Goal: Complete application form: Complete application form

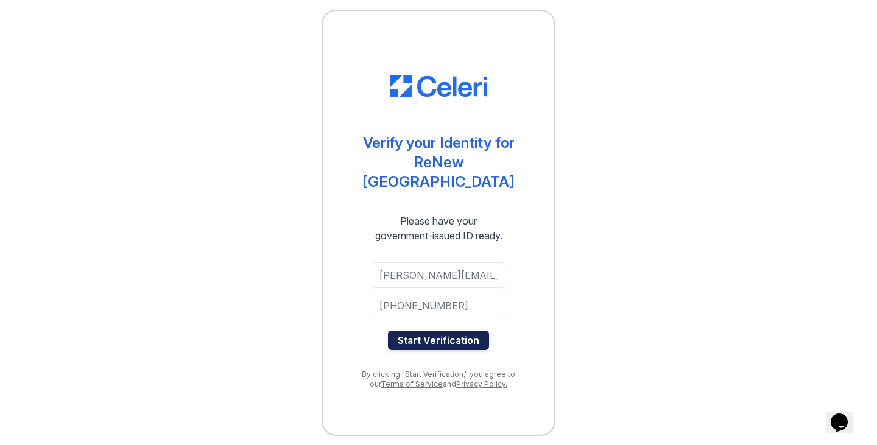
click at [454, 334] on button "Start Verification" at bounding box center [438, 340] width 101 height 19
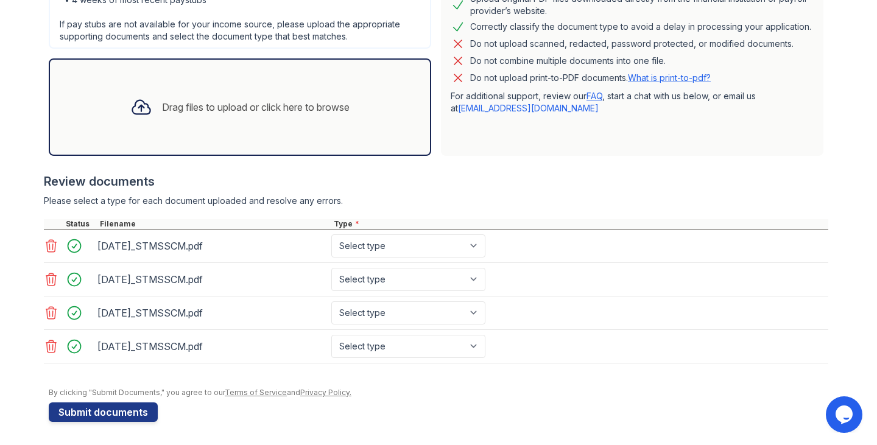
scroll to position [313, 0]
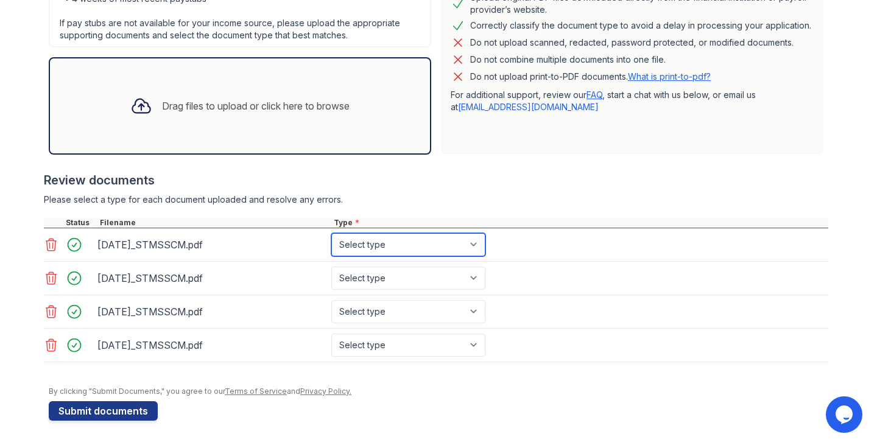
click at [475, 246] on select "Select type Paystub Bank Statement Offer Letter Tax Documents Benefit Award Let…" at bounding box center [408, 244] width 154 height 23
select select "bank_statement"
click at [331, 233] on select "Select type Paystub Bank Statement Offer Letter Tax Documents Benefit Award Let…" at bounding box center [408, 244] width 154 height 23
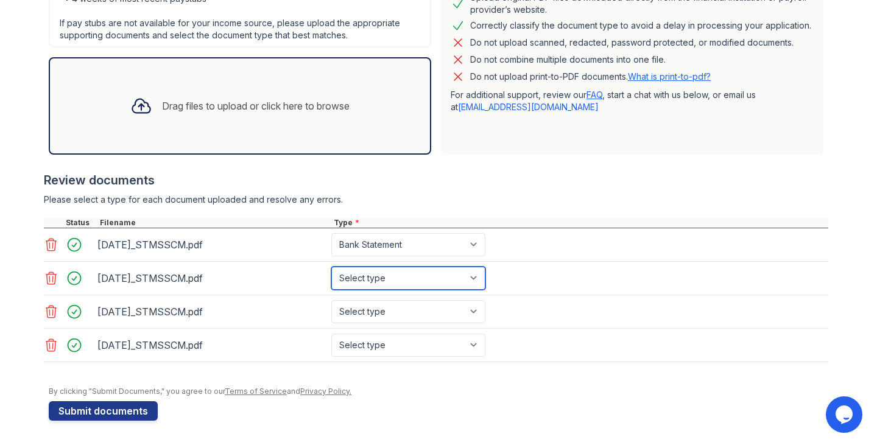
click at [467, 277] on select "Select type Paystub Bank Statement Offer Letter Tax Documents Benefit Award Let…" at bounding box center [408, 278] width 154 height 23
select select "bank_statement"
click at [331, 267] on select "Select type Paystub Bank Statement Offer Letter Tax Documents Benefit Award Let…" at bounding box center [408, 278] width 154 height 23
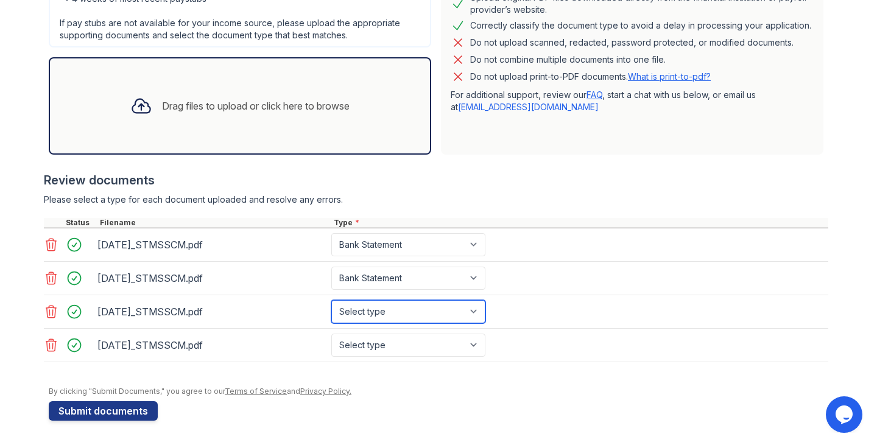
click at [472, 307] on select "Select type Paystub Bank Statement Offer Letter Tax Documents Benefit Award Let…" at bounding box center [408, 311] width 154 height 23
select select "bank_statement"
click at [331, 300] on select "Select type Paystub Bank Statement Offer Letter Tax Documents Benefit Award Let…" at bounding box center [408, 311] width 154 height 23
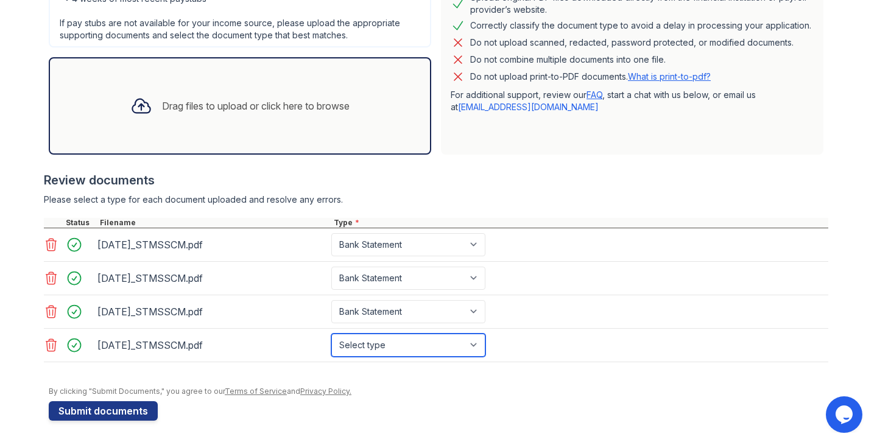
drag, startPoint x: 472, startPoint y: 347, endPoint x: 456, endPoint y: 344, distance: 16.0
click at [470, 345] on select "Select type Paystub Bank Statement Offer Letter Tax Documents Benefit Award Let…" at bounding box center [408, 345] width 154 height 23
select select "bank_statement"
click at [331, 334] on select "Select type Paystub Bank Statement Offer Letter Tax Documents Benefit Award Let…" at bounding box center [408, 345] width 154 height 23
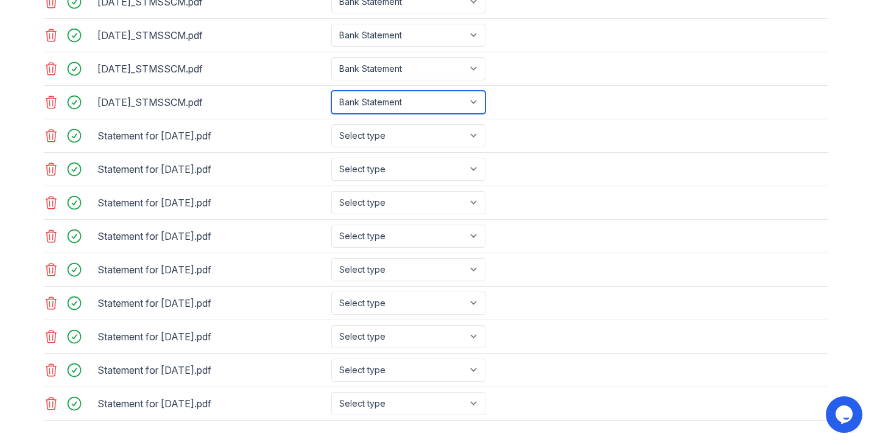
scroll to position [557, 0]
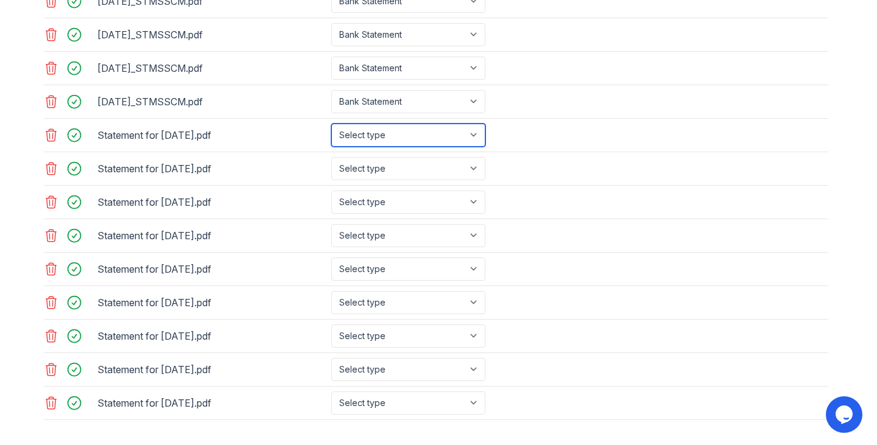
click at [470, 132] on select "Select type Paystub Bank Statement Offer Letter Tax Documents Benefit Award Let…" at bounding box center [408, 135] width 154 height 23
select select "paystub"
click at [331, 124] on select "Select type Paystub Bank Statement Offer Letter Tax Documents Benefit Award Let…" at bounding box center [408, 135] width 154 height 23
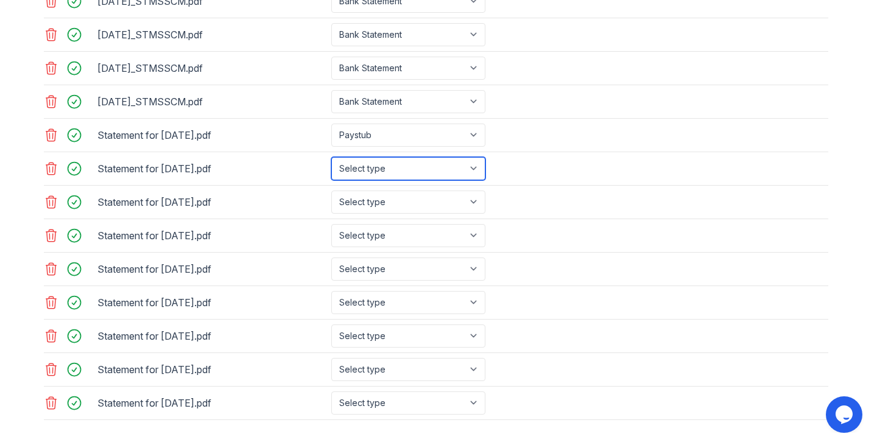
click at [472, 169] on select "Select type Paystub Bank Statement Offer Letter Tax Documents Benefit Award Let…" at bounding box center [408, 168] width 154 height 23
select select "paystub"
click at [331, 157] on select "Select type Paystub Bank Statement Offer Letter Tax Documents Benefit Award Let…" at bounding box center [408, 168] width 154 height 23
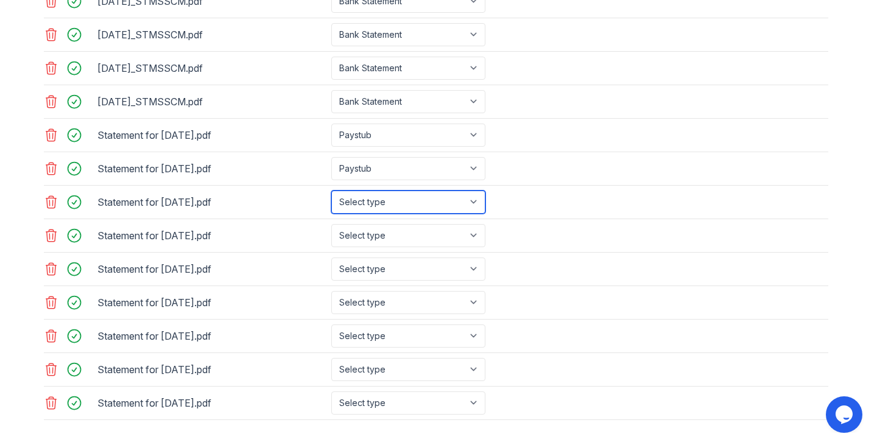
drag, startPoint x: 475, startPoint y: 199, endPoint x: 465, endPoint y: 202, distance: 10.2
click at [472, 198] on select "Select type Paystub Bank Statement Offer Letter Tax Documents Benefit Award Let…" at bounding box center [408, 202] width 154 height 23
select select "paystub"
click at [331, 191] on select "Select type Paystub Bank Statement Offer Letter Tax Documents Benefit Award Let…" at bounding box center [408, 202] width 154 height 23
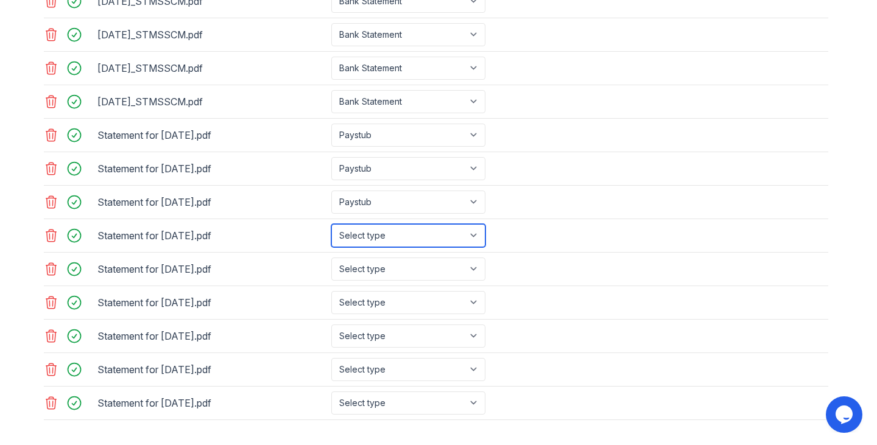
click at [471, 238] on select "Select type Paystub Bank Statement Offer Letter Tax Documents Benefit Award Let…" at bounding box center [408, 235] width 154 height 23
select select "paystub"
click at [331, 224] on select "Select type Paystub Bank Statement Offer Letter Tax Documents Benefit Award Let…" at bounding box center [408, 235] width 154 height 23
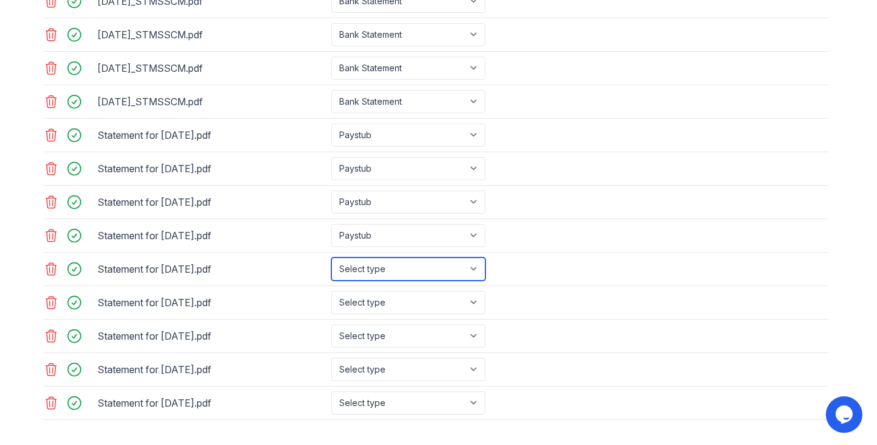
drag, startPoint x: 476, startPoint y: 271, endPoint x: 464, endPoint y: 275, distance: 12.3
click at [476, 271] on select "Select type Paystub Bank Statement Offer Letter Tax Documents Benefit Award Let…" at bounding box center [408, 269] width 154 height 23
select select "paystub"
click at [331, 258] on select "Select type Paystub Bank Statement Offer Letter Tax Documents Benefit Award Let…" at bounding box center [408, 269] width 154 height 23
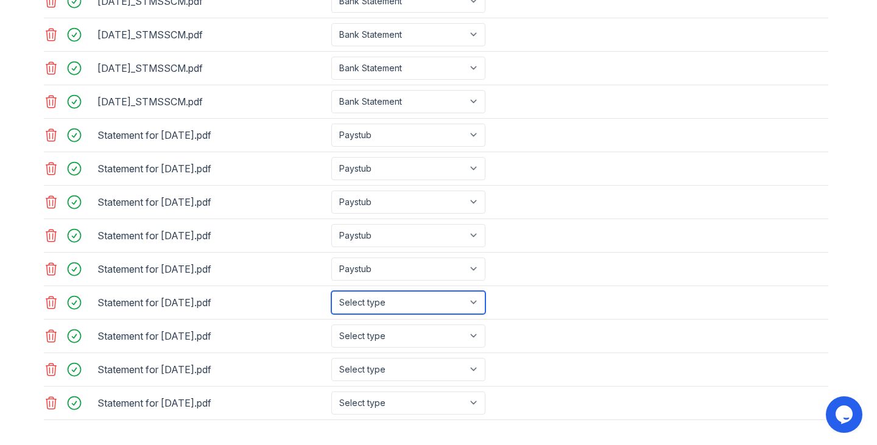
drag, startPoint x: 468, startPoint y: 304, endPoint x: 461, endPoint y: 305, distance: 6.7
click at [467, 304] on select "Select type Paystub Bank Statement Offer Letter Tax Documents Benefit Award Let…" at bounding box center [408, 302] width 154 height 23
select select "paystub"
click at [331, 291] on select "Select type Paystub Bank Statement Offer Letter Tax Documents Benefit Award Let…" at bounding box center [408, 302] width 154 height 23
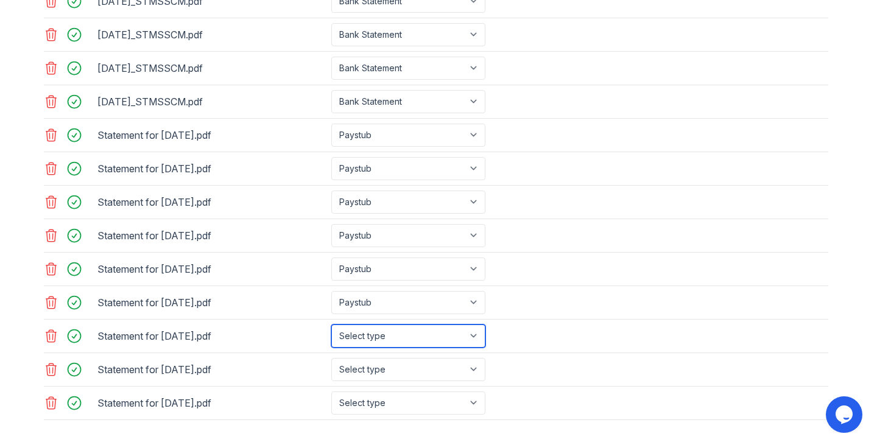
click at [473, 337] on select "Select type Paystub Bank Statement Offer Letter Tax Documents Benefit Award Let…" at bounding box center [408, 336] width 154 height 23
select select "paystub"
click at [331, 325] on select "Select type Paystub Bank Statement Offer Letter Tax Documents Benefit Award Let…" at bounding box center [408, 336] width 154 height 23
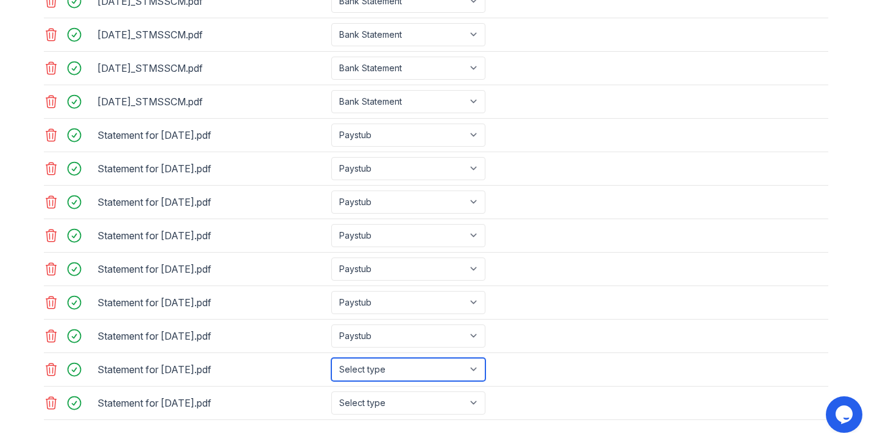
click at [467, 370] on select "Select type Paystub Bank Statement Offer Letter Tax Documents Benefit Award Let…" at bounding box center [408, 369] width 154 height 23
select select "paystub"
click at [331, 358] on select "Select type Paystub Bank Statement Offer Letter Tax Documents Benefit Award Let…" at bounding box center [408, 369] width 154 height 23
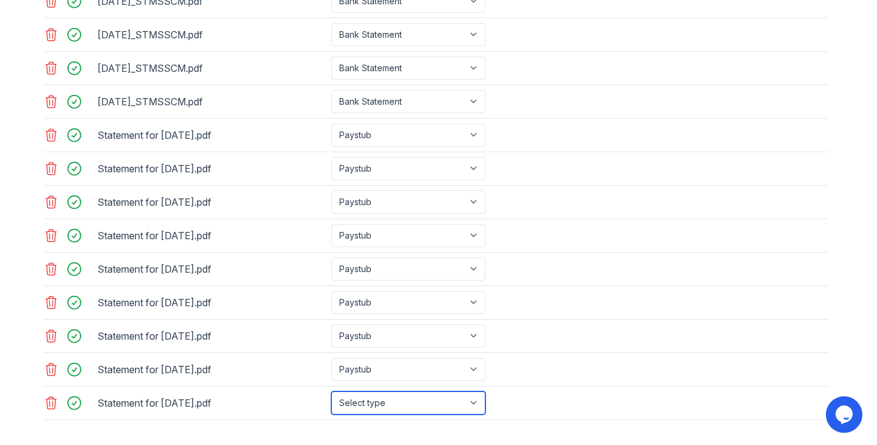
drag, startPoint x: 473, startPoint y: 400, endPoint x: 448, endPoint y: 392, distance: 26.2
click at [472, 399] on select "Select type Paystub Bank Statement Offer Letter Tax Documents Benefit Award Let…" at bounding box center [408, 403] width 154 height 23
select select "paystub"
click at [331, 392] on select "Select type Paystub Bank Statement Offer Letter Tax Documents Benefit Award Let…" at bounding box center [408, 403] width 154 height 23
click at [587, 337] on div "Statement for [DATE].pdf Select type Paystub Bank Statement Offer Letter Tax Do…" at bounding box center [436, 337] width 785 height 34
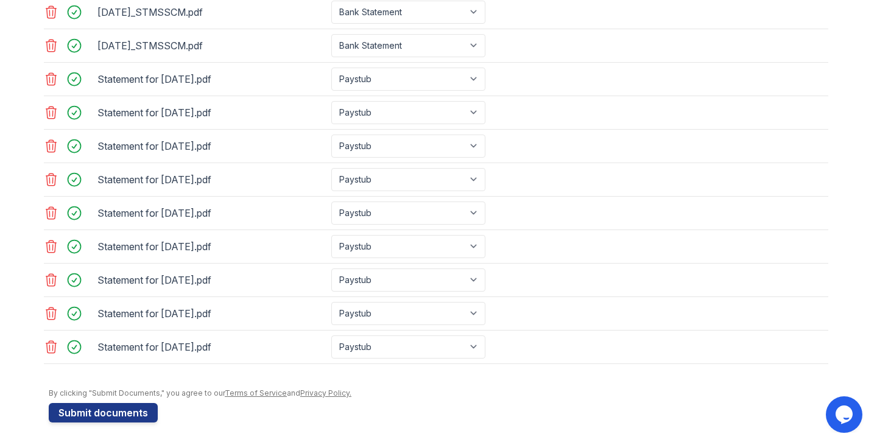
scroll to position [615, 0]
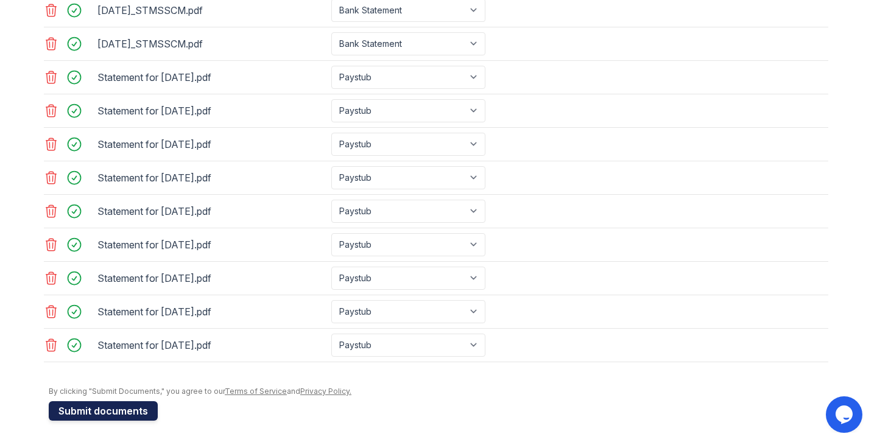
click at [123, 411] on button "Submit documents" at bounding box center [103, 410] width 109 height 19
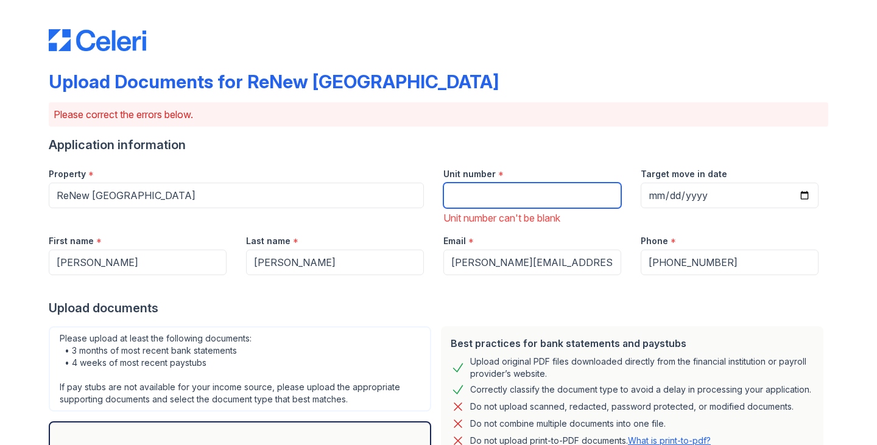
click at [486, 207] on input "Unit number" at bounding box center [532, 196] width 178 height 26
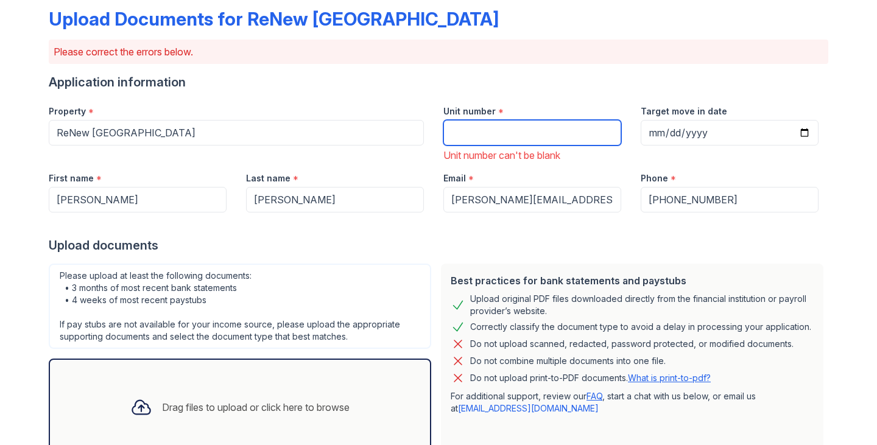
scroll to position [61, 0]
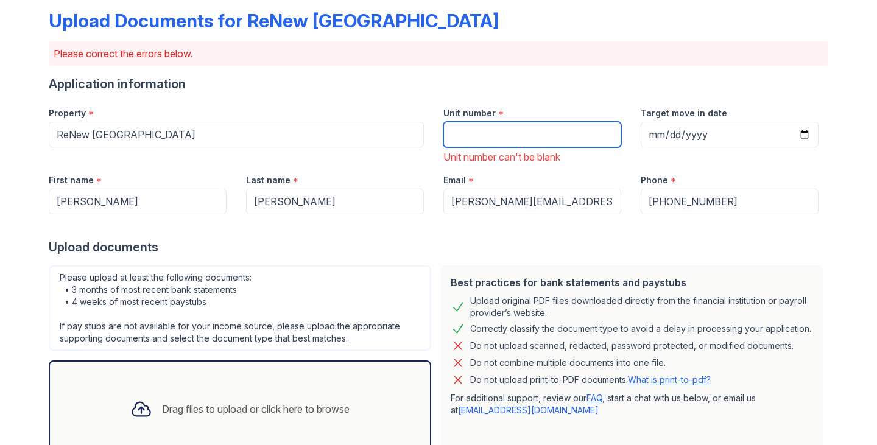
click at [460, 137] on input "Unit number" at bounding box center [532, 135] width 178 height 26
paste input "1O"
type input "1O"
click at [629, 255] on div "Upload documents" at bounding box center [439, 247] width 780 height 17
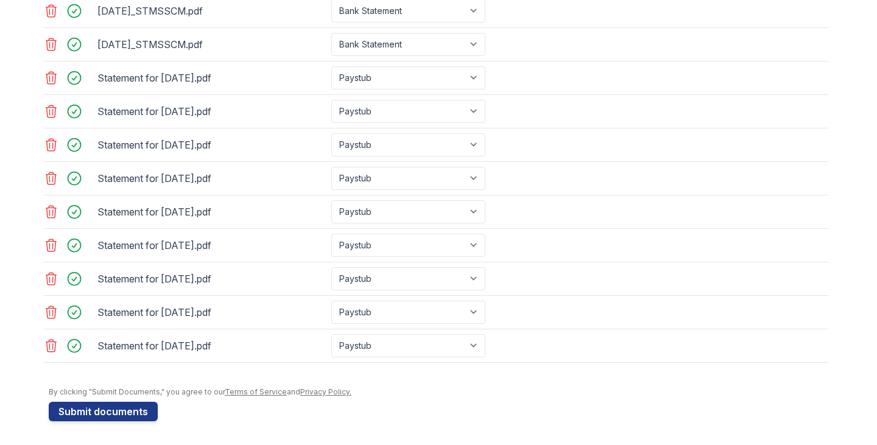
scroll to position [666, 0]
click at [76, 408] on button "Submit documents" at bounding box center [103, 410] width 109 height 19
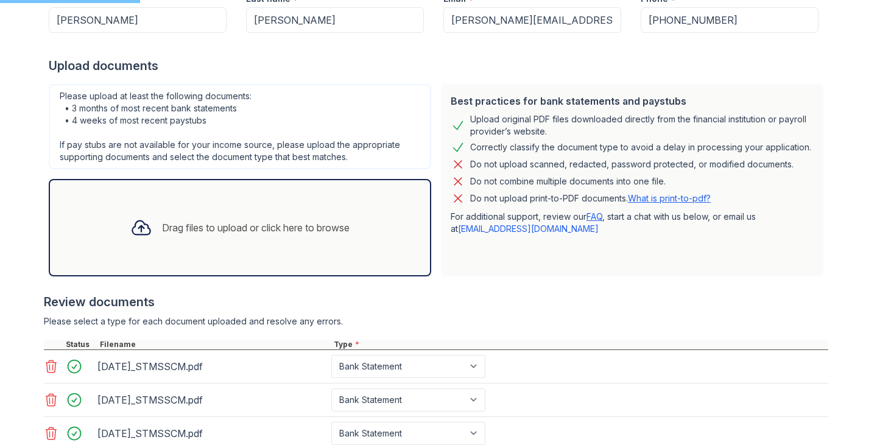
scroll to position [178, 0]
